Goal: Check status: Check status

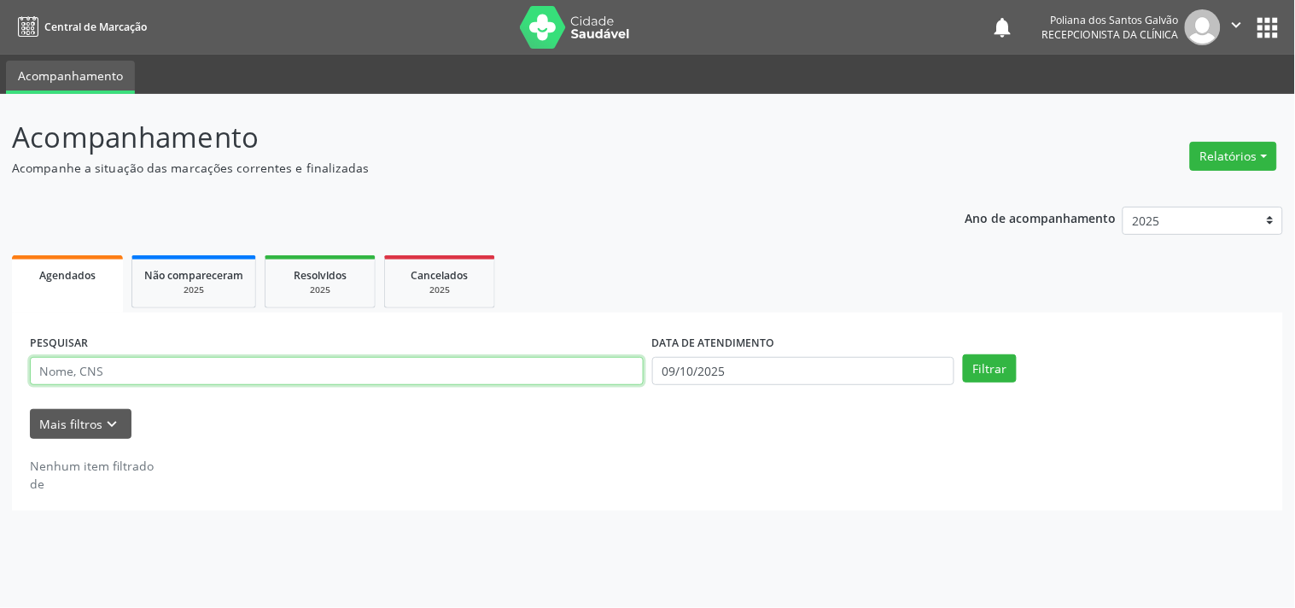
click at [505, 372] on input "text" at bounding box center [337, 371] width 614 height 29
type input "[PERSON_NAME]"
click at [963, 354] on button "Filtrar" at bounding box center [990, 368] width 54 height 29
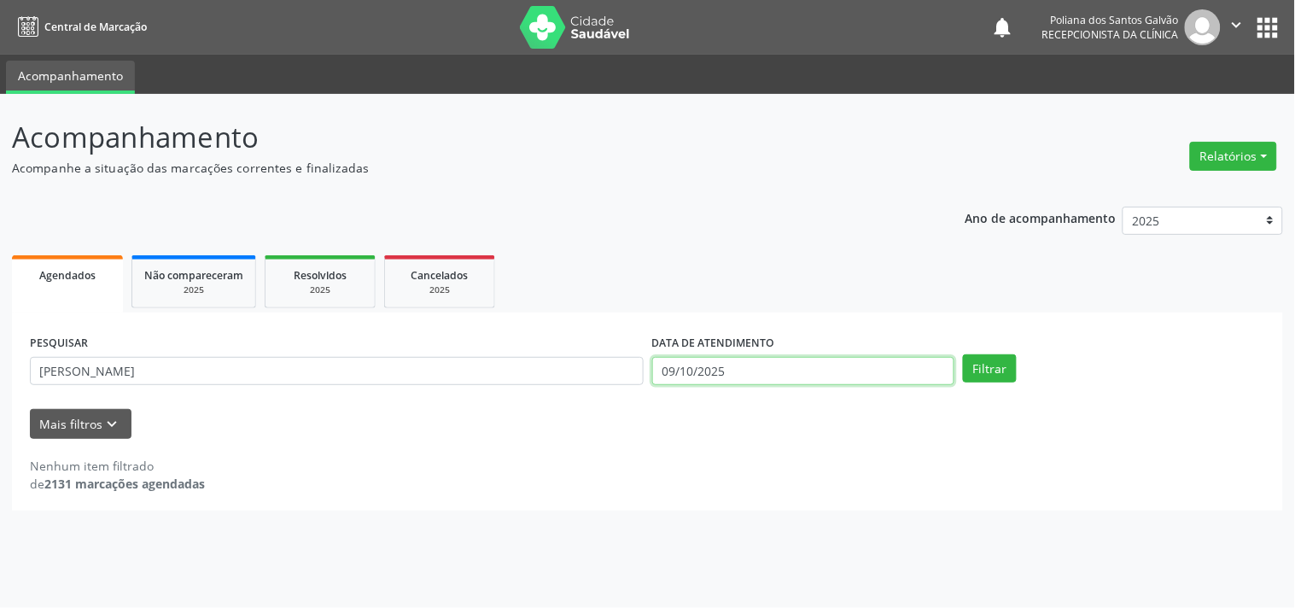
click at [749, 369] on input "09/10/2025" at bounding box center [803, 371] width 302 height 29
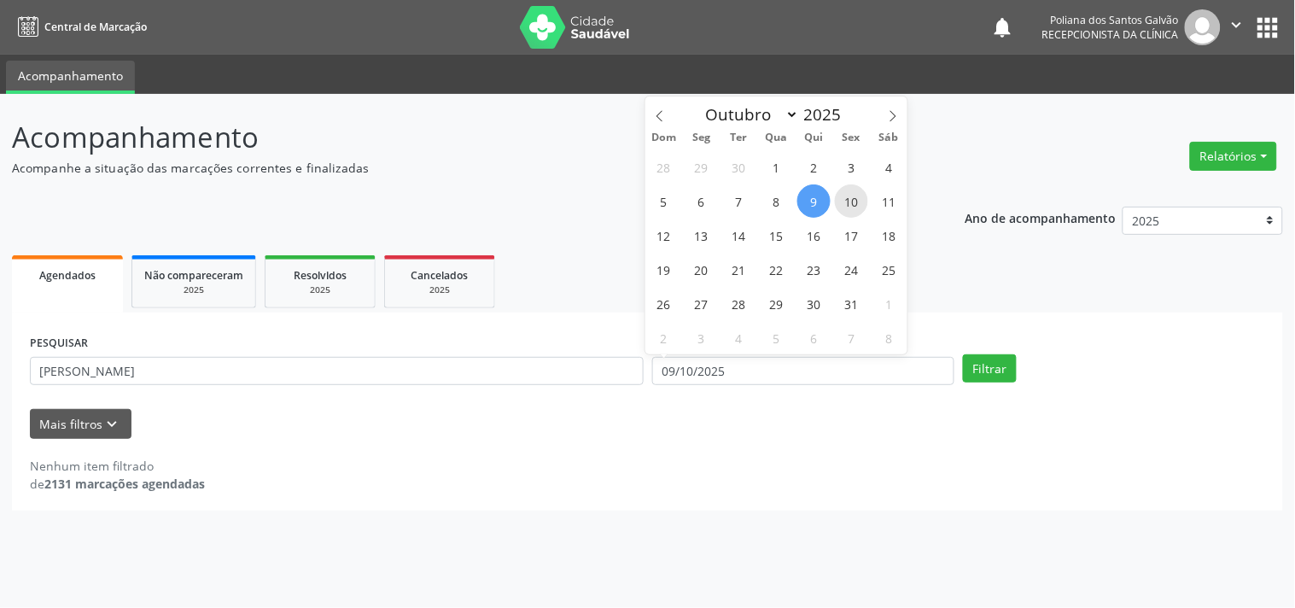
click at [856, 192] on span "10" at bounding box center [851, 200] width 33 height 33
type input "[DATE]"
click at [856, 192] on span "10" at bounding box center [851, 200] width 33 height 33
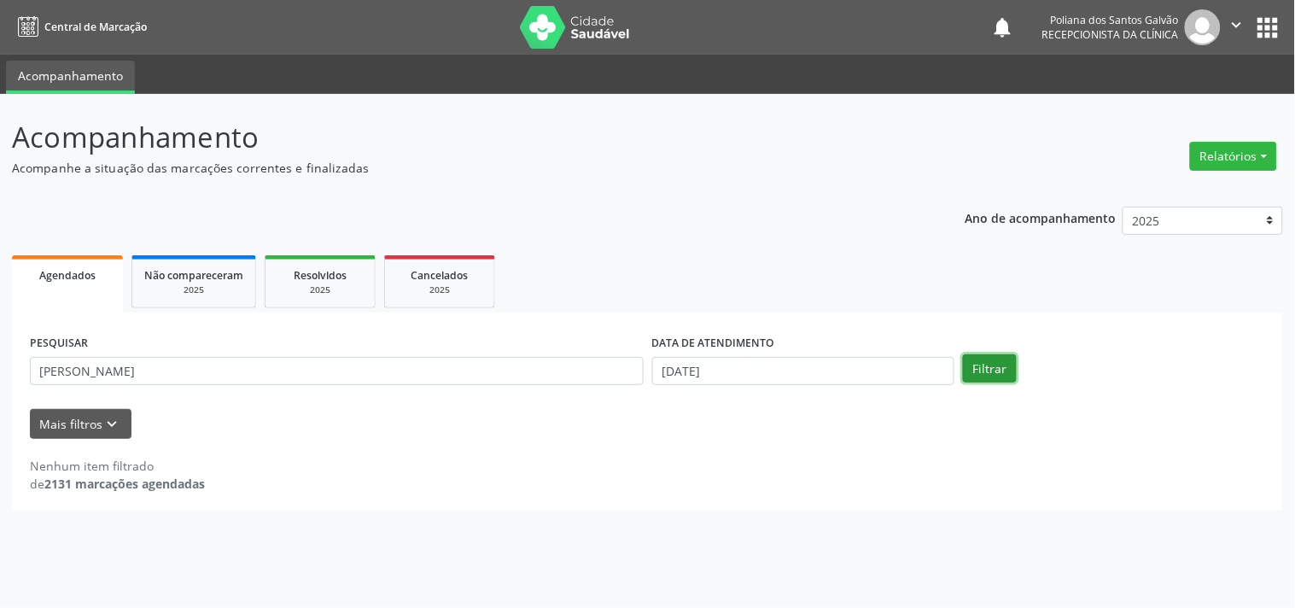
click at [984, 375] on button "Filtrar" at bounding box center [990, 368] width 54 height 29
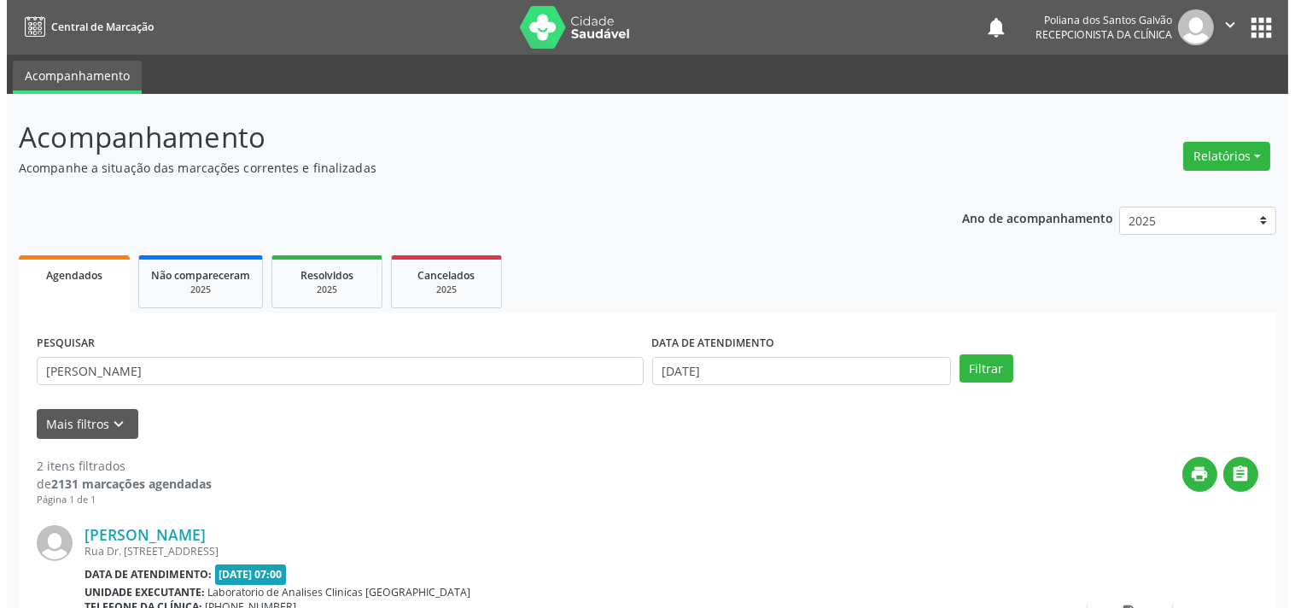
scroll to position [389, 0]
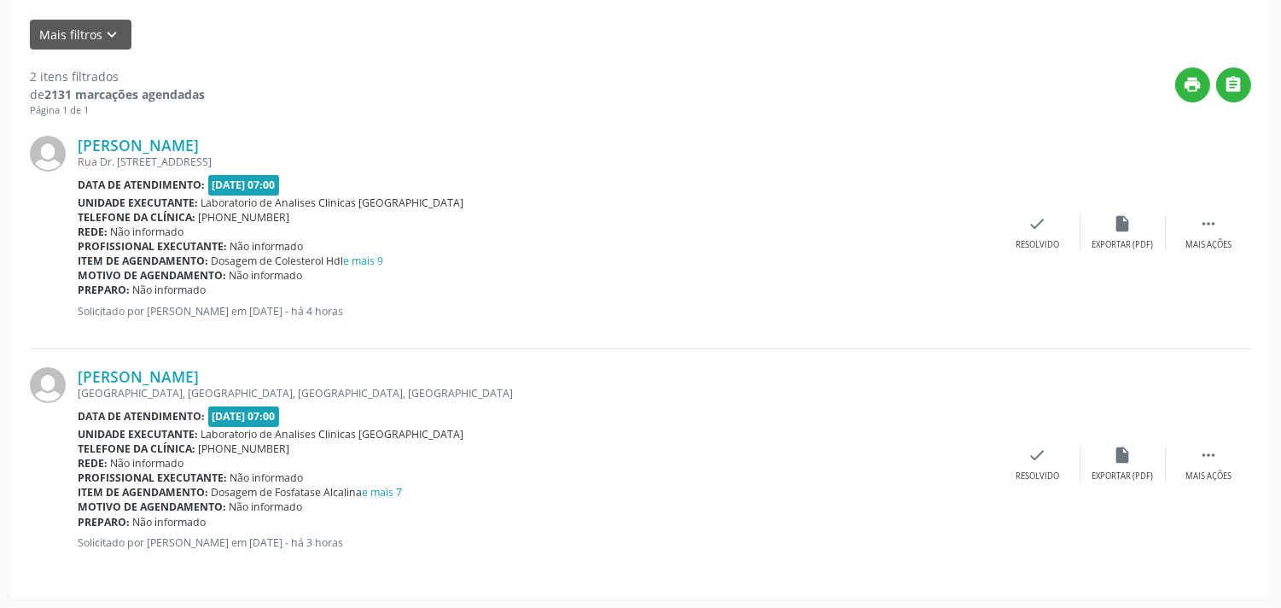
click at [1039, 435] on div "[PERSON_NAME] [GEOGRAPHIC_DATA], [GEOGRAPHIC_DATA], CENTRO, [GEOGRAPHIC_DATA] D…" at bounding box center [640, 464] width 1221 height 230
click at [1033, 463] on icon "check" at bounding box center [1037, 454] width 19 height 19
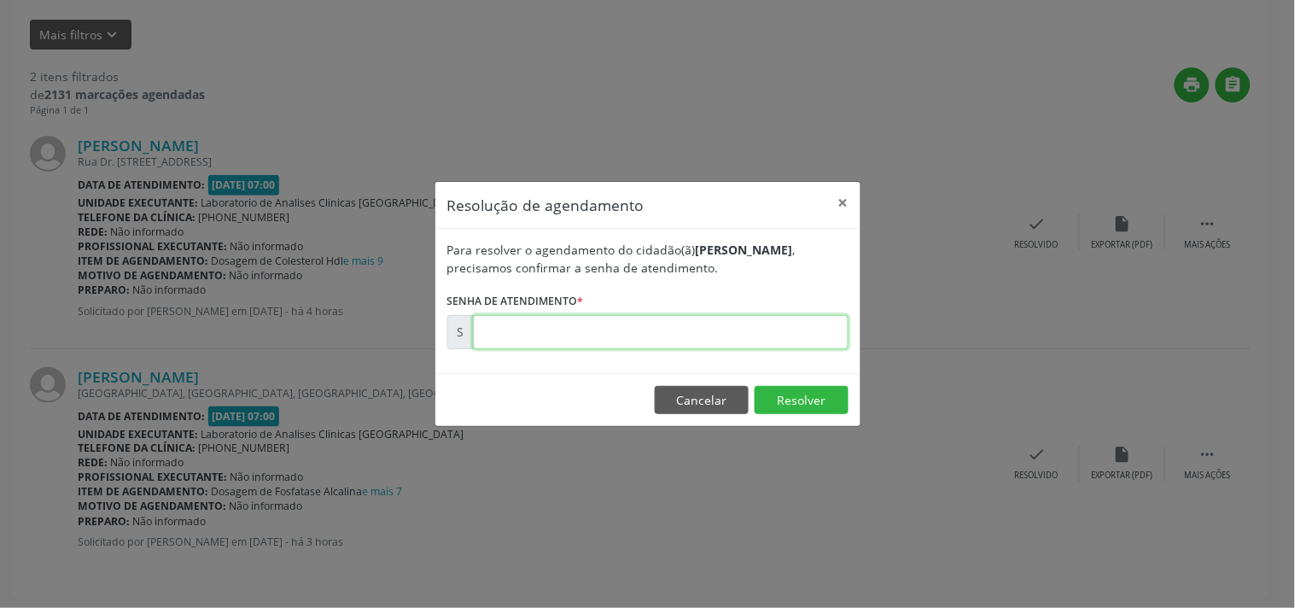
click at [813, 325] on input "text" at bounding box center [660, 332] width 375 height 34
type input "00181566"
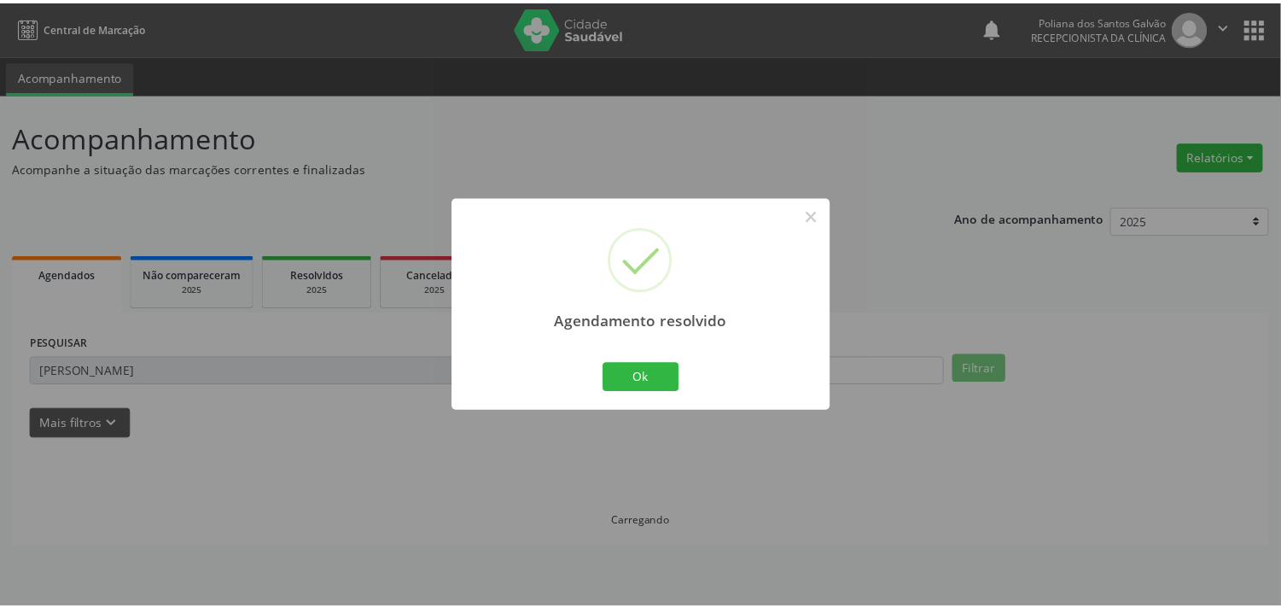
scroll to position [0, 0]
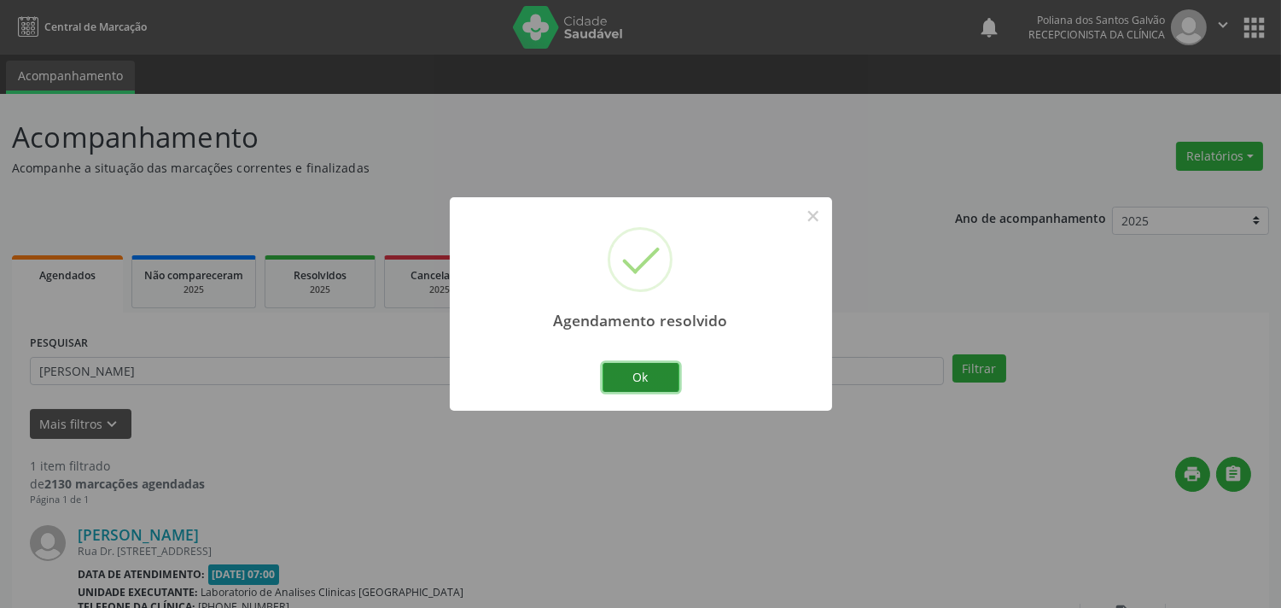
click at [652, 373] on button "Ok" at bounding box center [640, 377] width 77 height 29
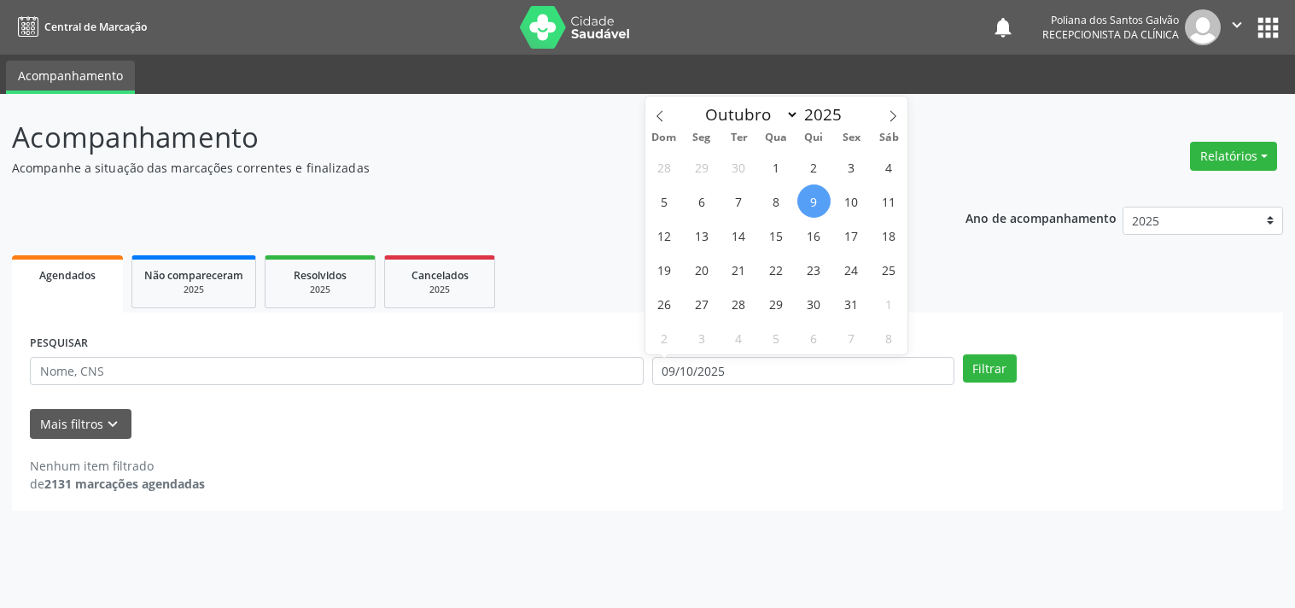
select select "9"
click at [850, 207] on span "10" at bounding box center [851, 200] width 33 height 33
type input "[DATE]"
click at [850, 207] on span "10" at bounding box center [851, 200] width 33 height 33
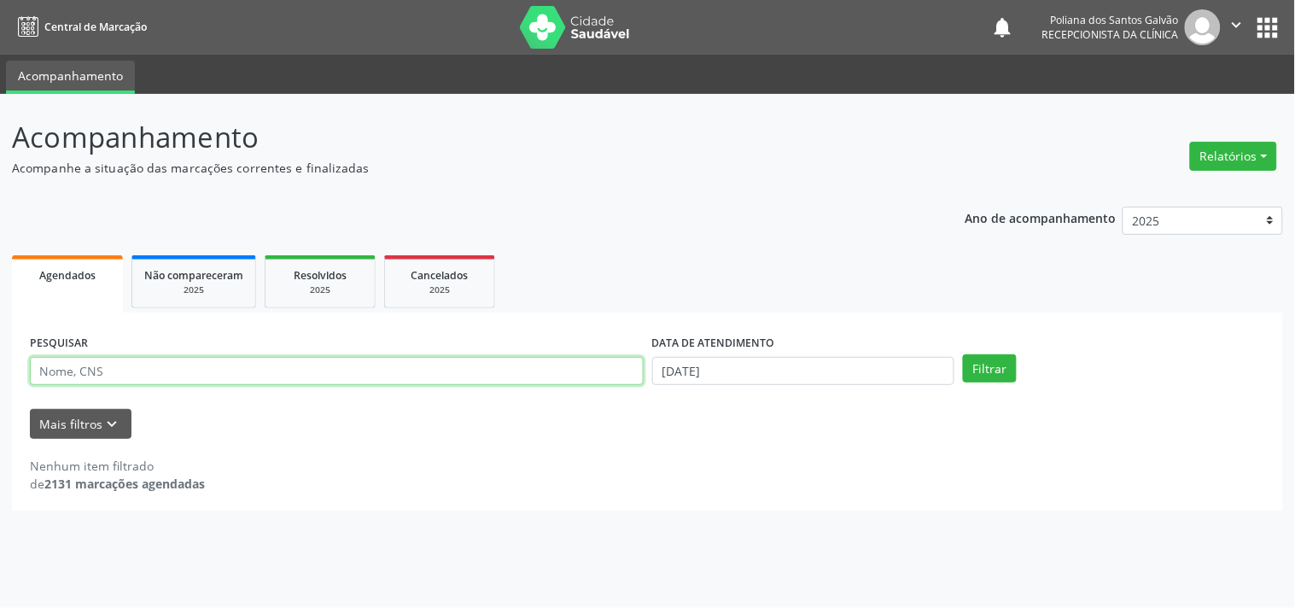
click at [591, 360] on input "text" at bounding box center [337, 371] width 614 height 29
type input "ANA CAROLI"
click at [963, 354] on button "Filtrar" at bounding box center [990, 368] width 54 height 29
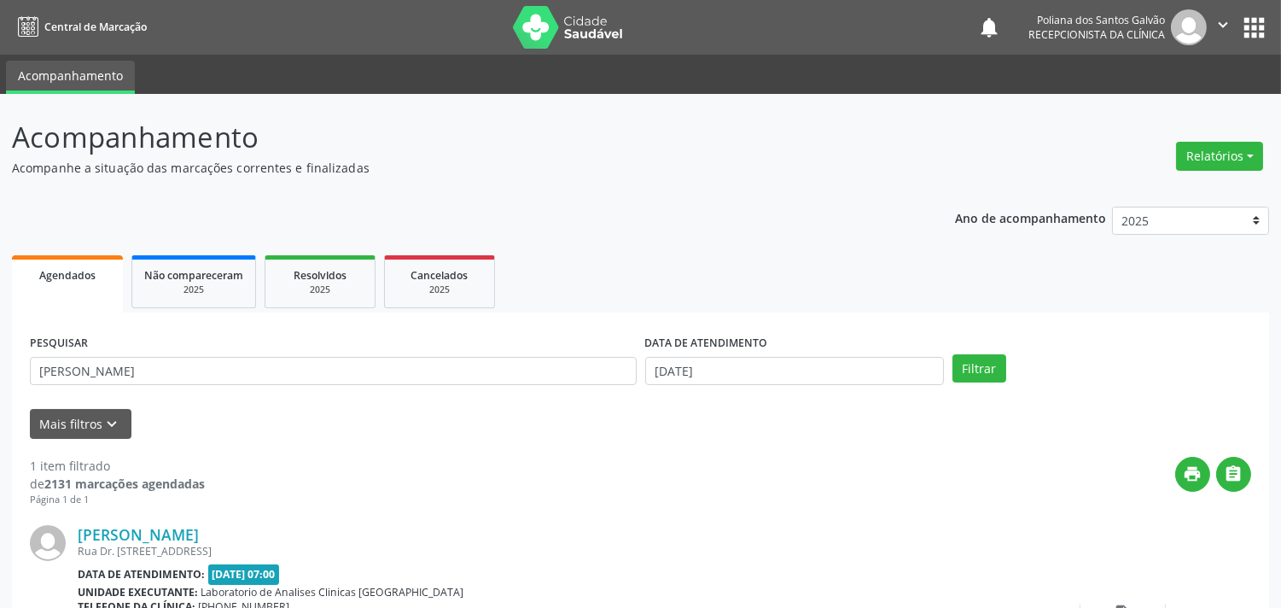
scroll to position [158, 0]
